Goal: Information Seeking & Learning: Learn about a topic

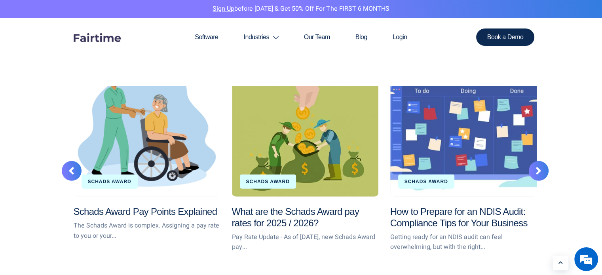
scroll to position [2139, 0]
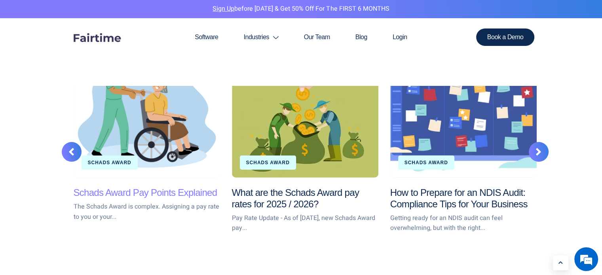
click at [147, 191] on link "Schads Award Pay Points Explained" at bounding box center [146, 192] width 144 height 11
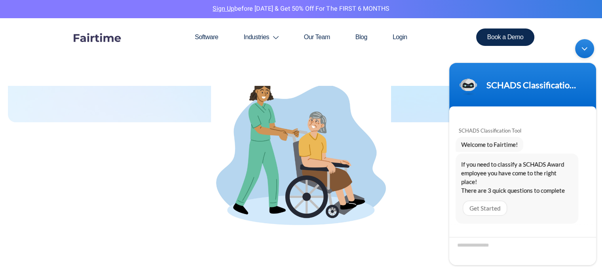
scroll to position [238, 0]
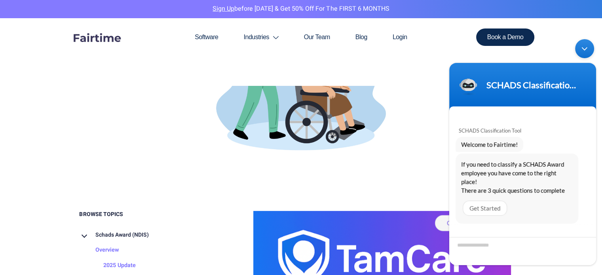
click at [582, 48] on div "Minimize live chat window" at bounding box center [585, 48] width 19 height 19
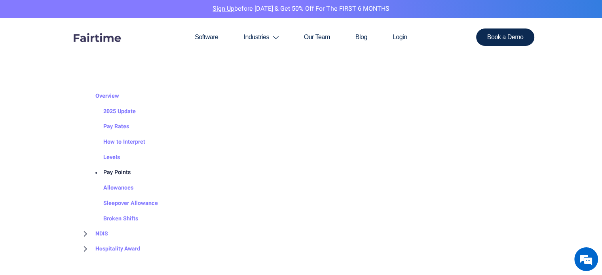
scroll to position [990, 0]
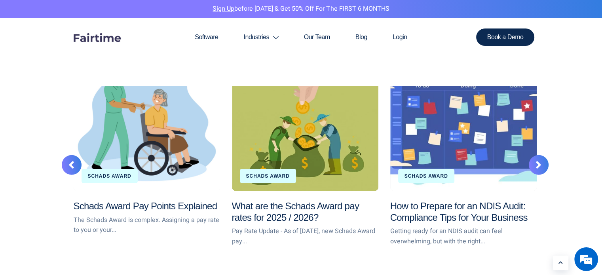
scroll to position [2099, 0]
